Goal: Information Seeking & Learning: Learn about a topic

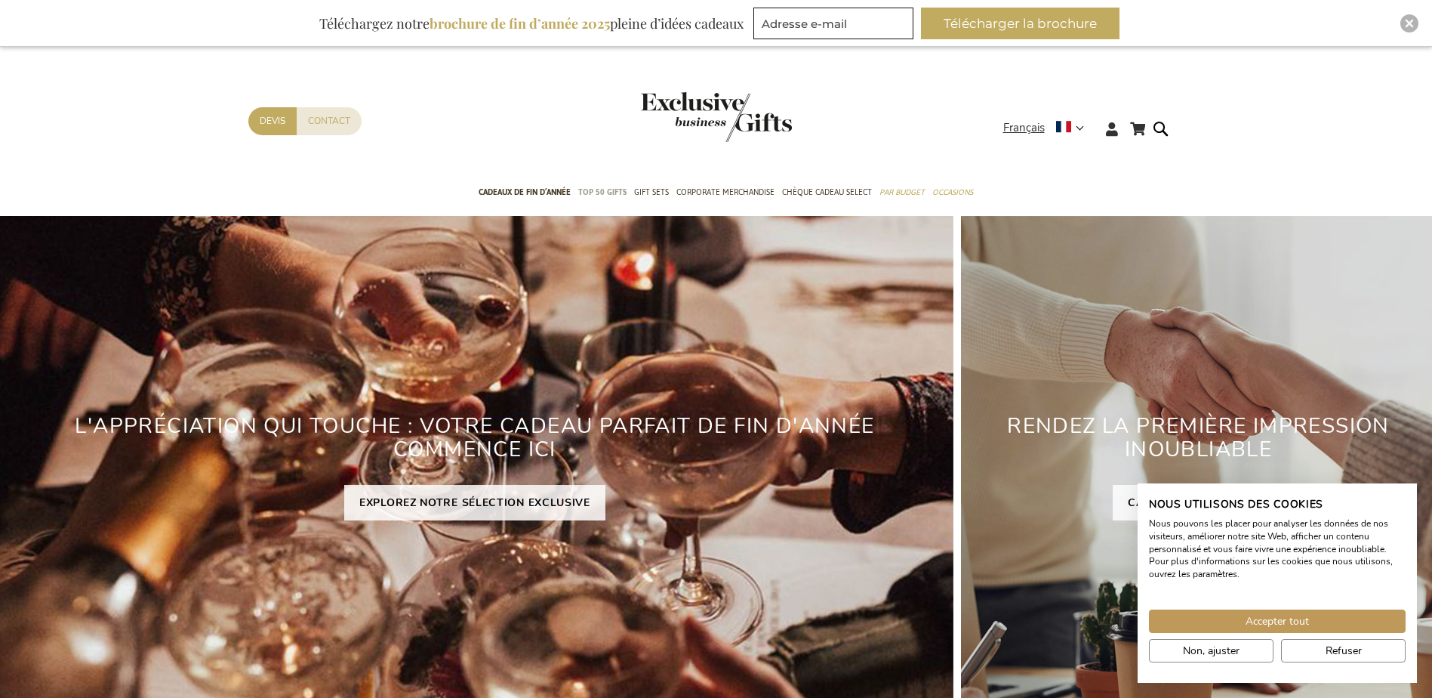
click at [599, 193] on span "TOP 50 Gifts" at bounding box center [602, 192] width 48 height 16
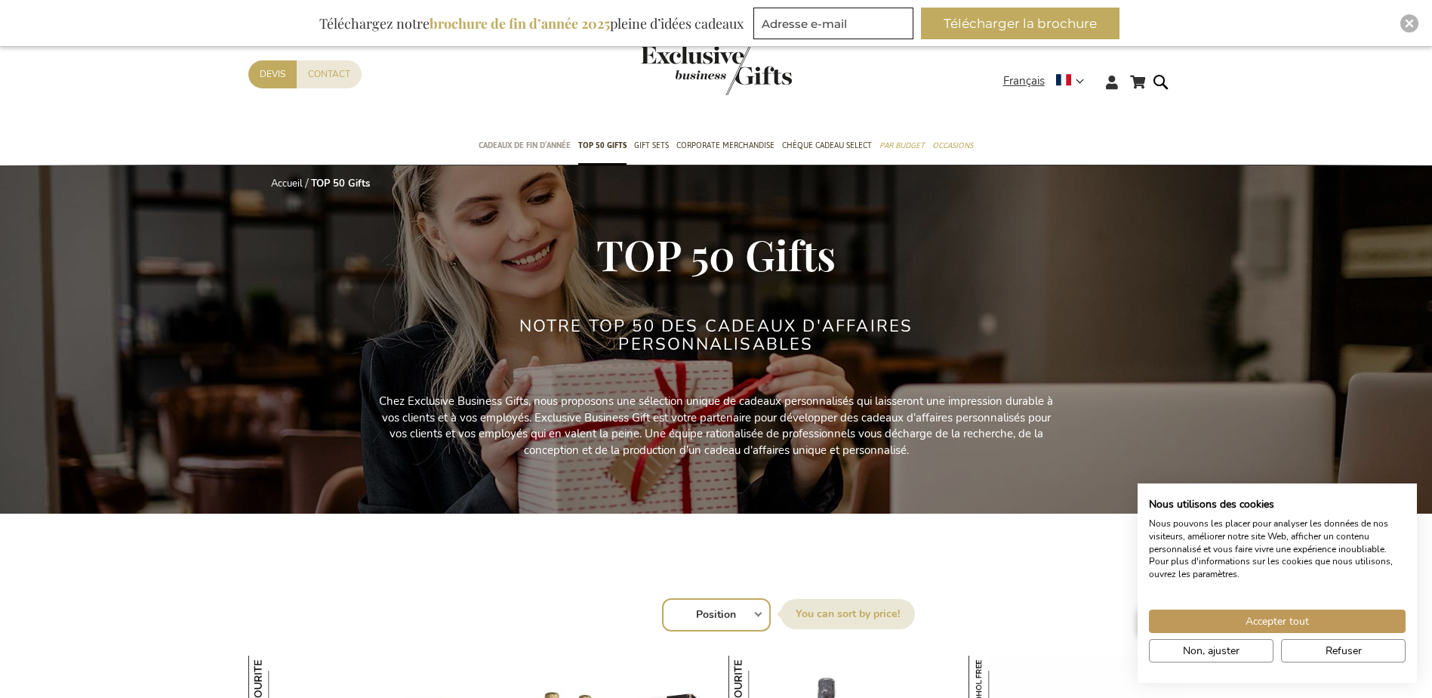
click at [551, 148] on span "Cadeaux de fin d’année" at bounding box center [525, 145] width 92 height 16
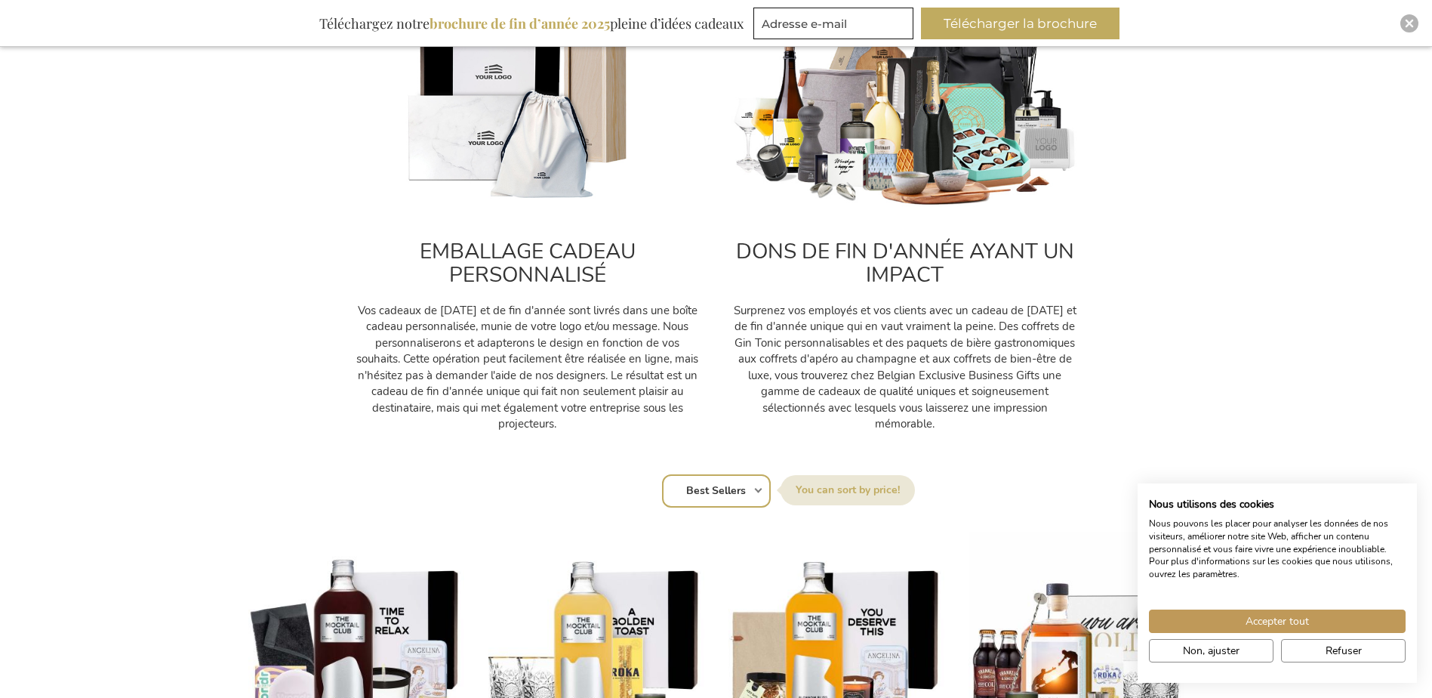
scroll to position [604, 0]
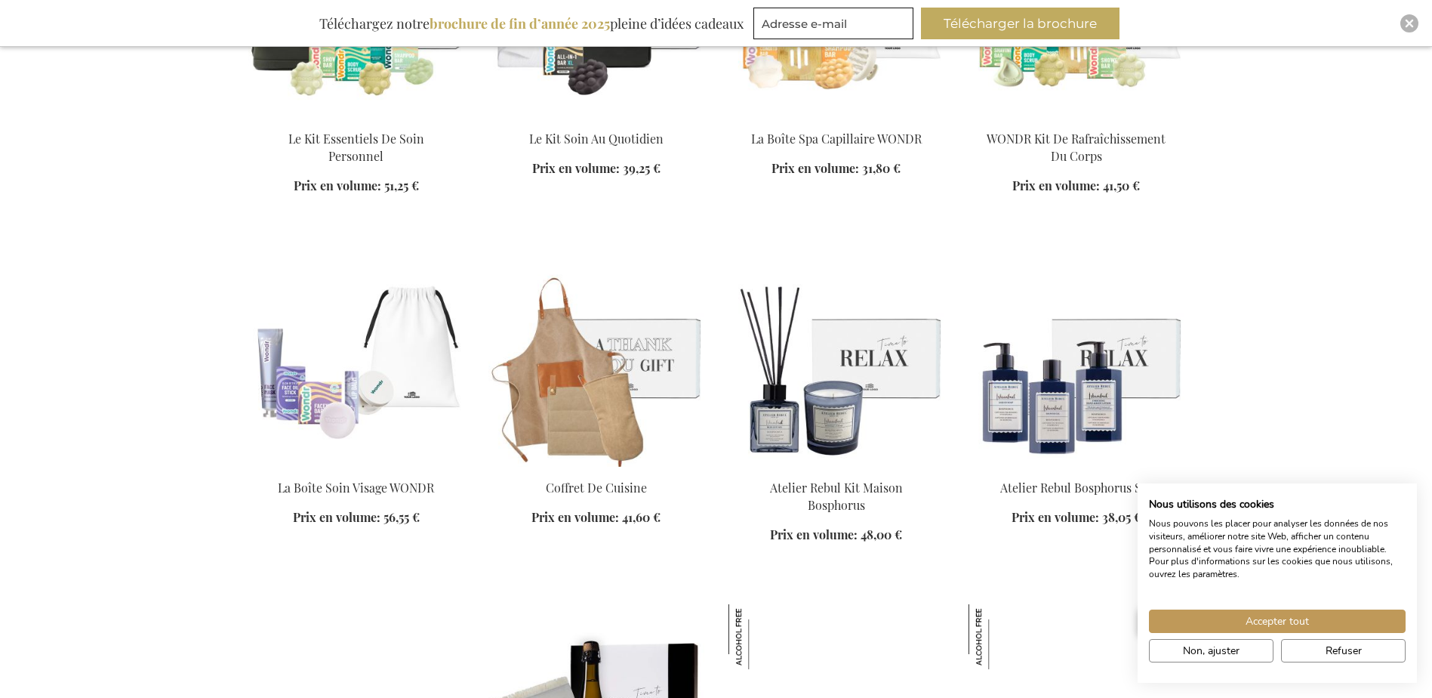
scroll to position [4530, 0]
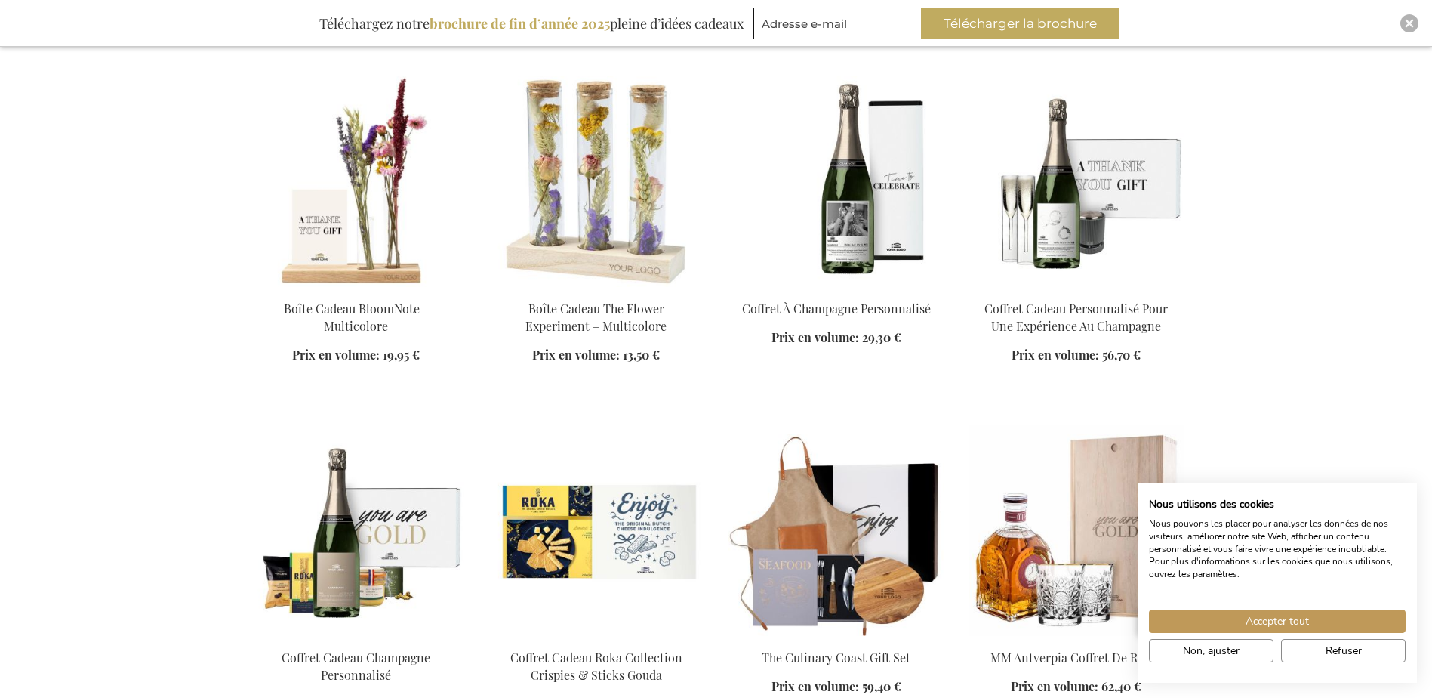
scroll to position [5587, 0]
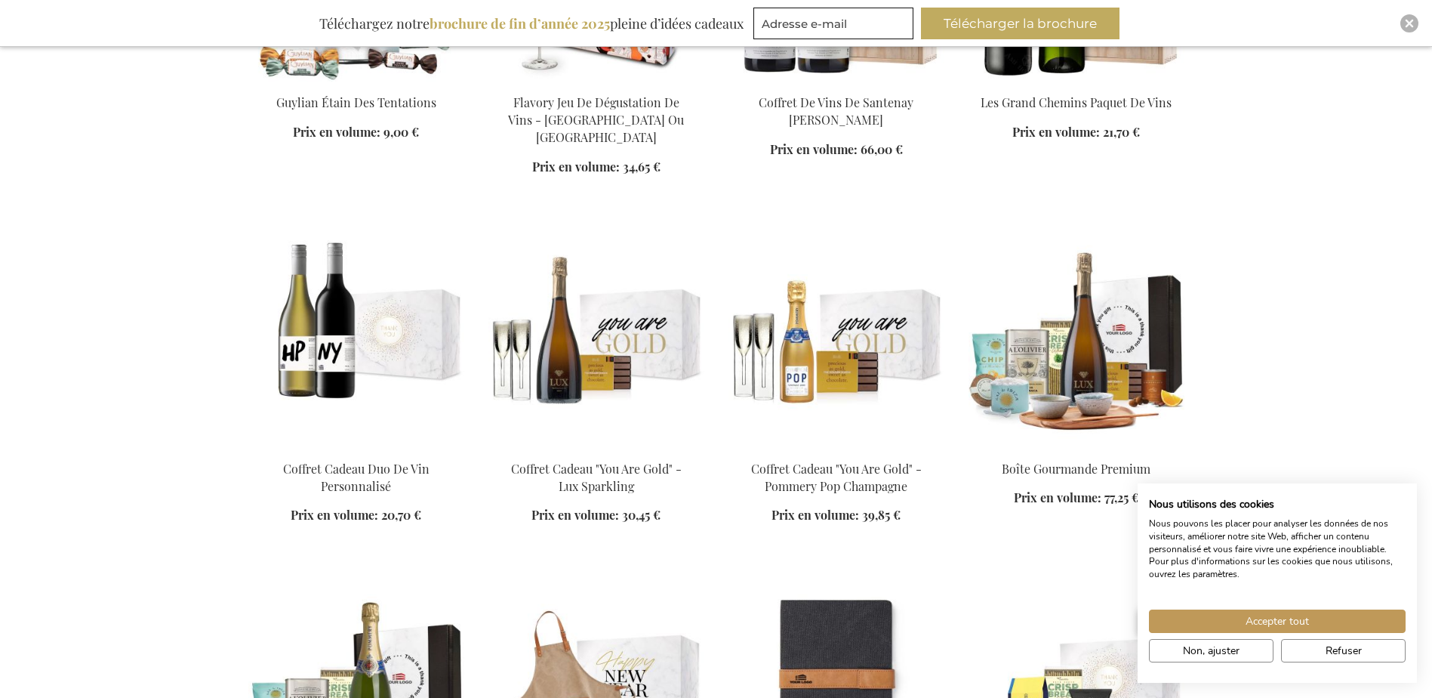
scroll to position [7172, 0]
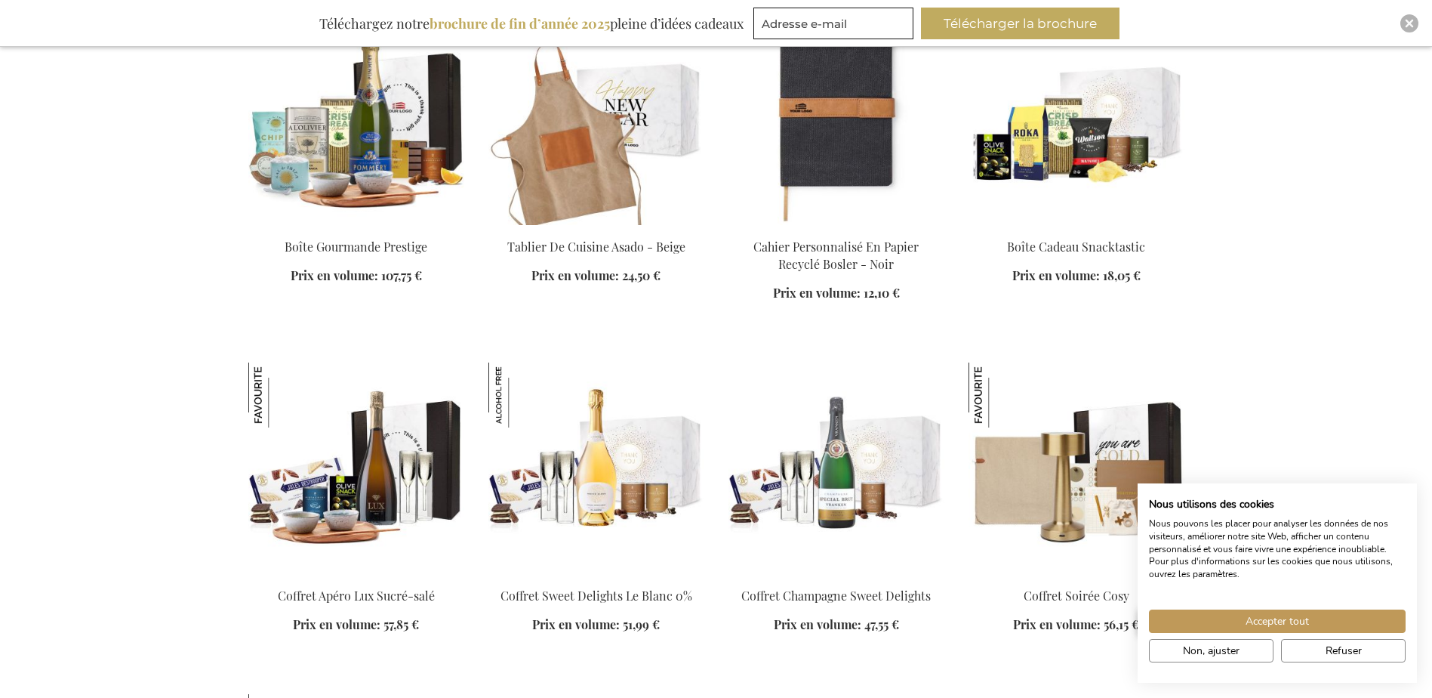
scroll to position [7776, 0]
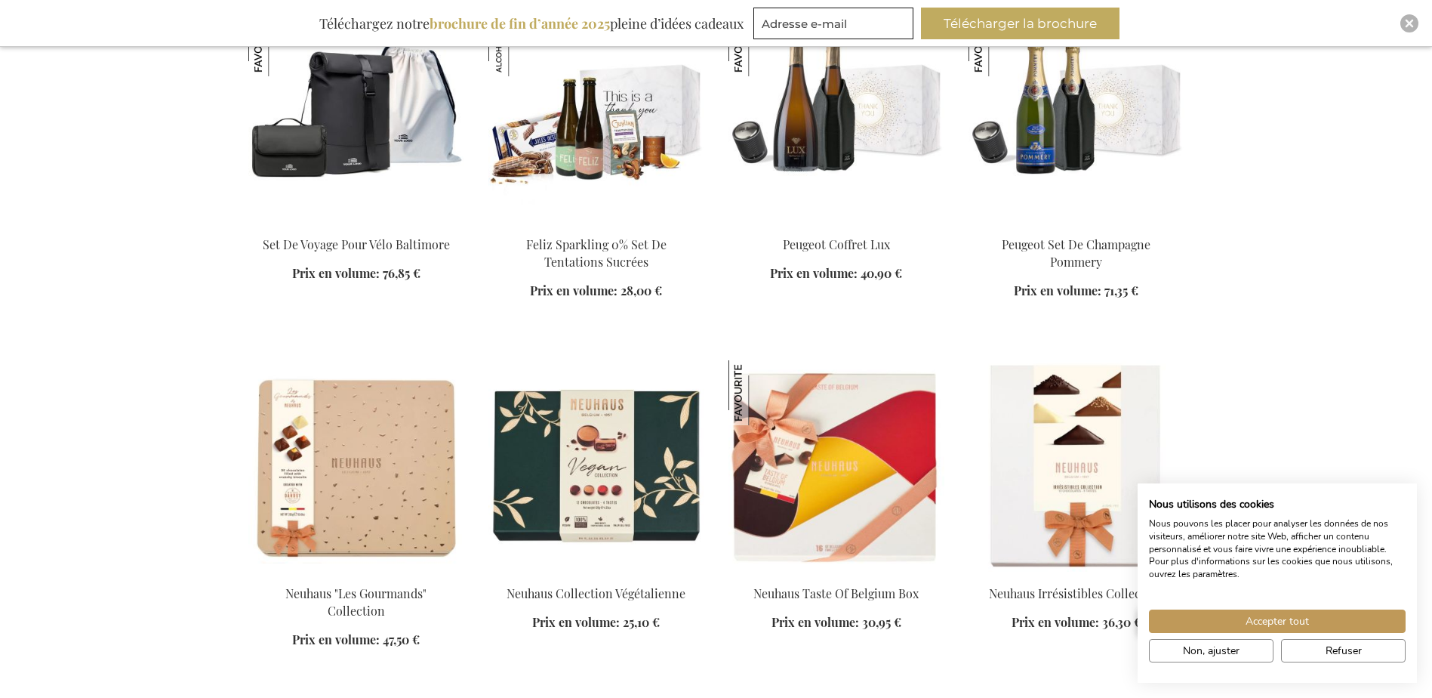
scroll to position [9966, 0]
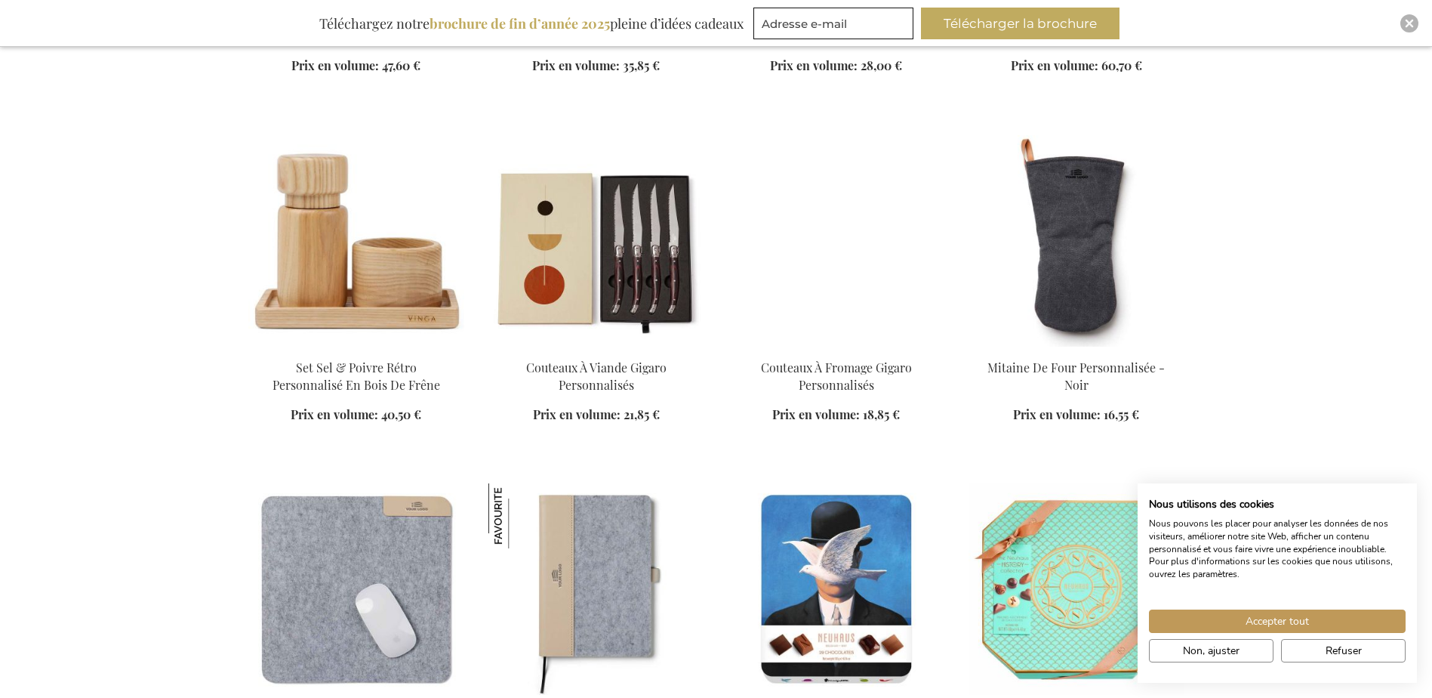
scroll to position [13212, 0]
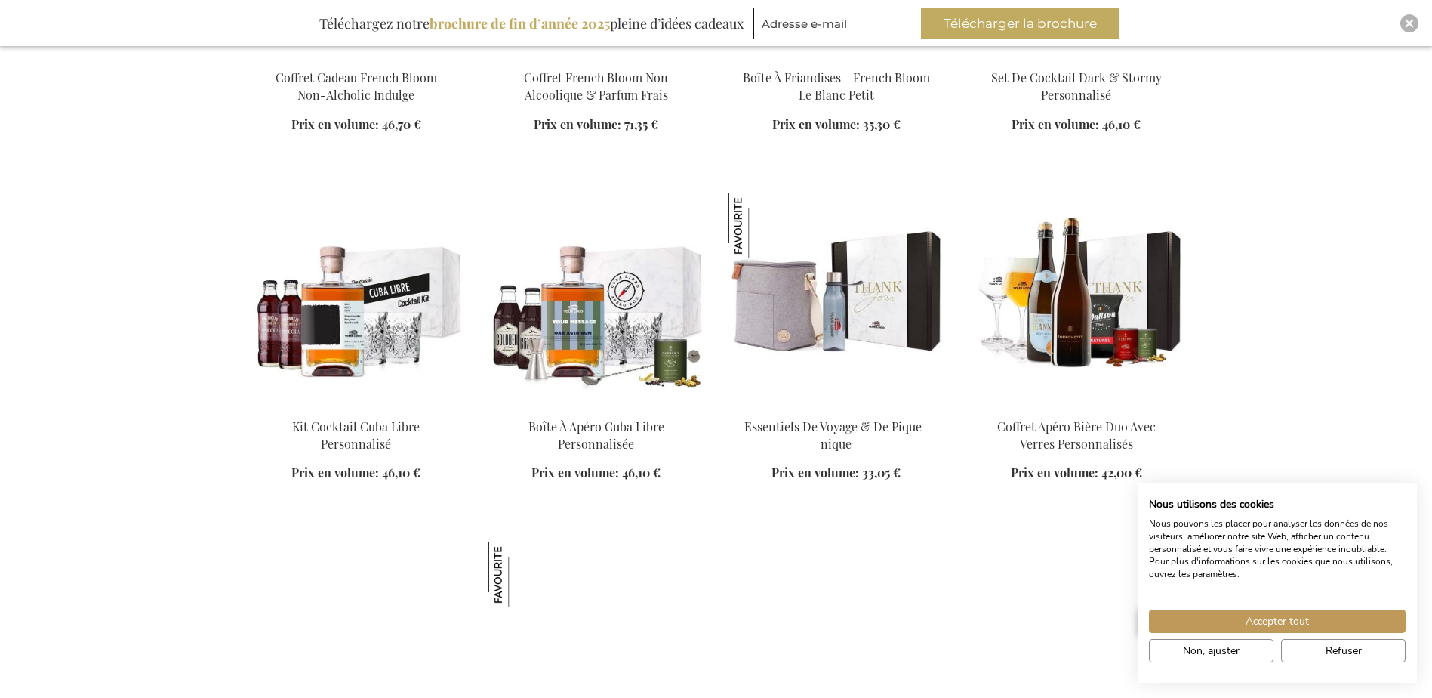
scroll to position [16006, 0]
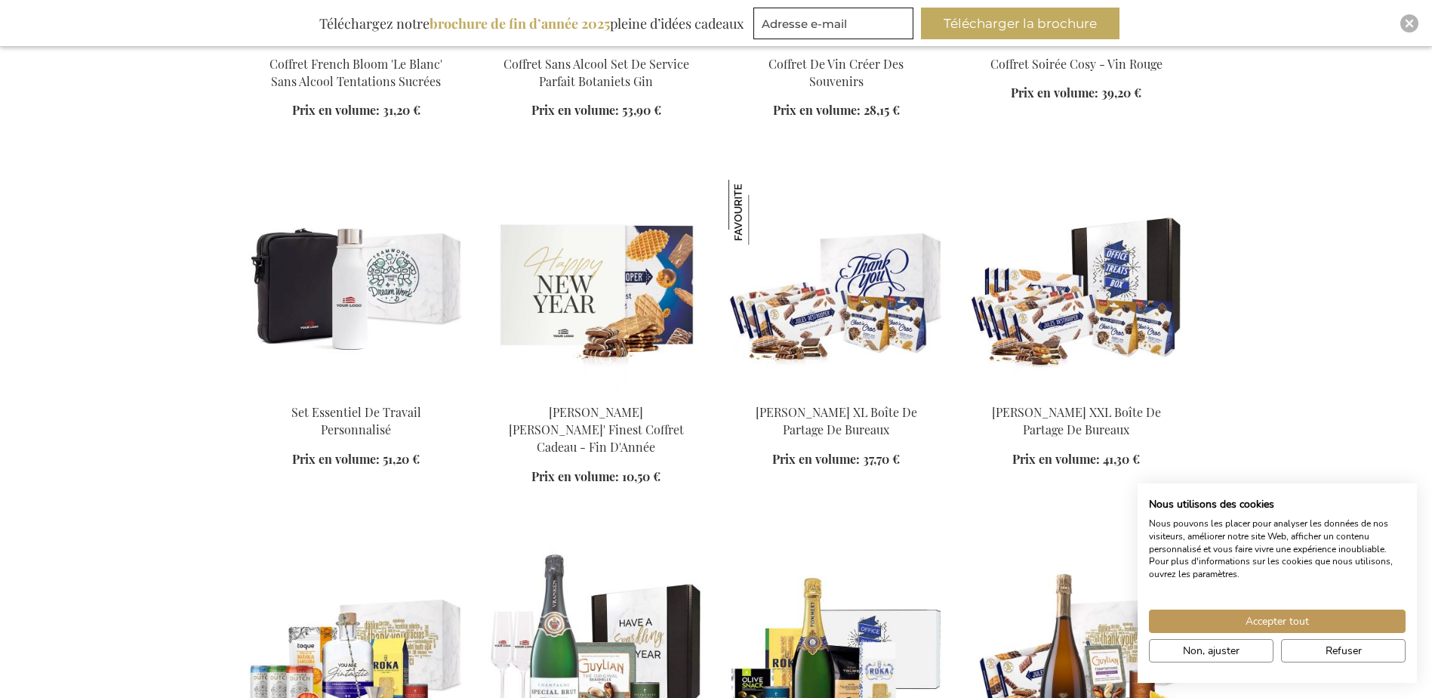
scroll to position [18799, 0]
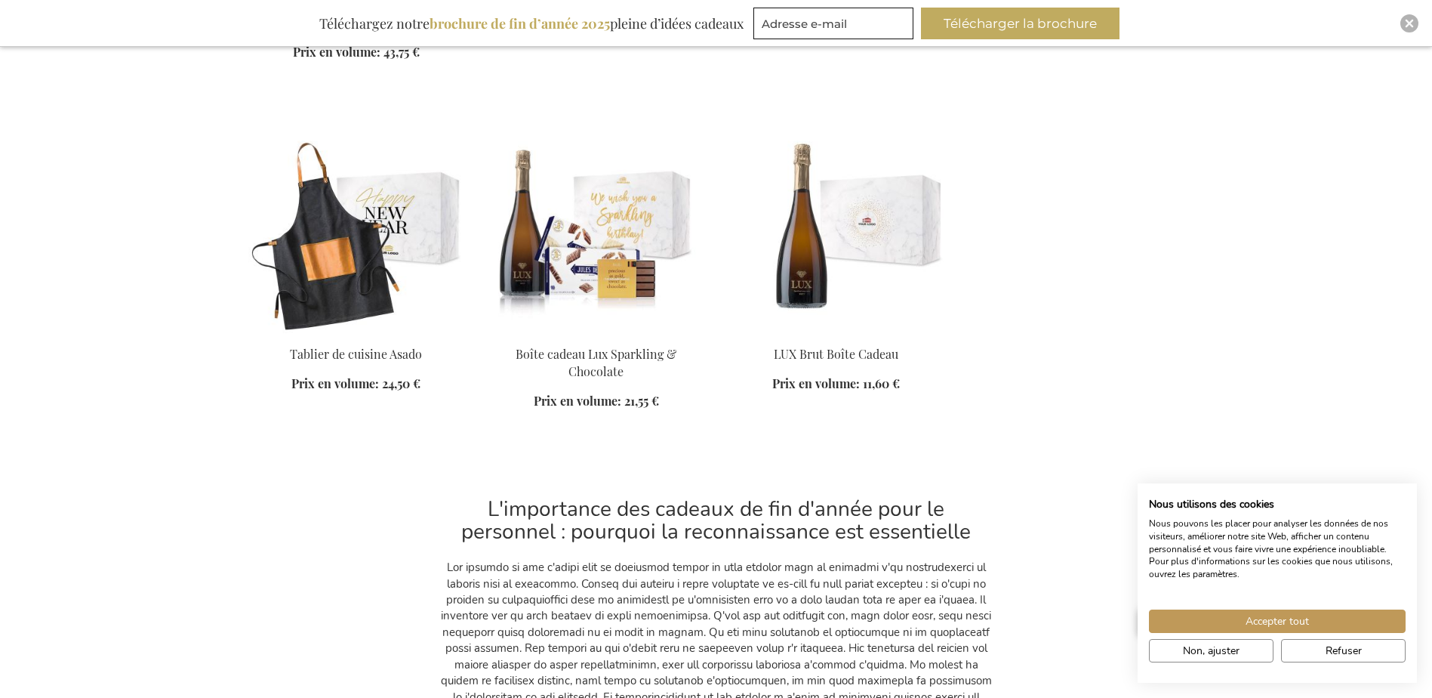
scroll to position [23178, 0]
